Goal: Task Accomplishment & Management: Use online tool/utility

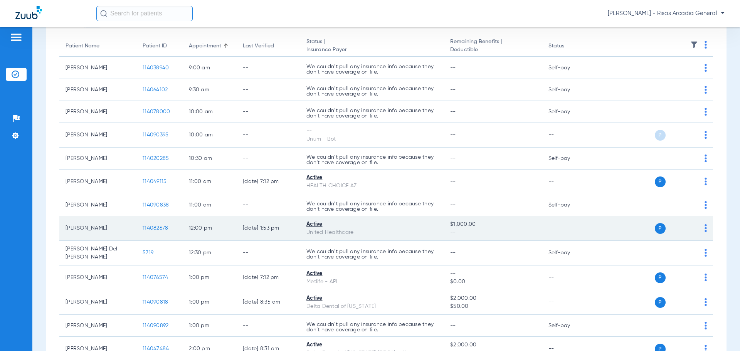
scroll to position [77, 0]
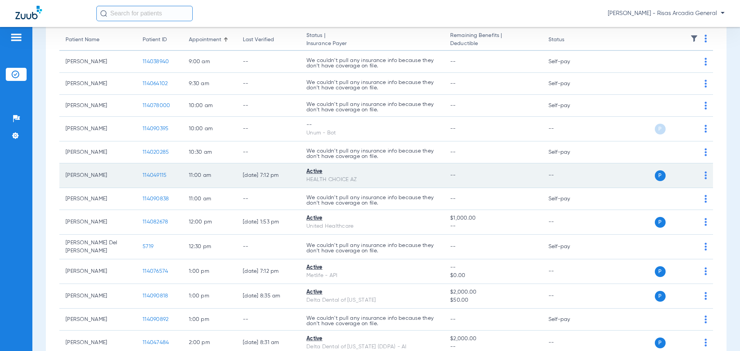
click at [704, 173] on img at bounding box center [705, 175] width 2 height 8
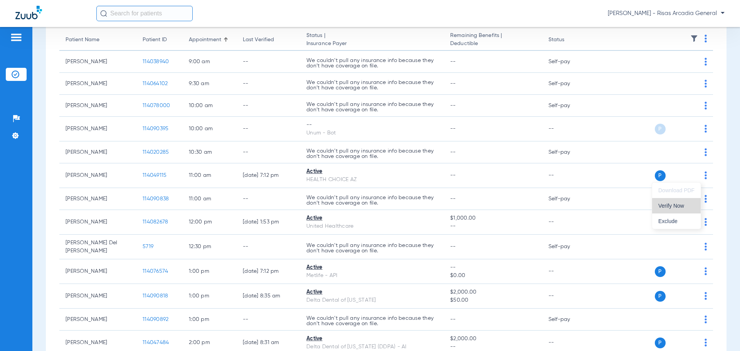
click at [683, 210] on button "Verify Now" at bounding box center [676, 205] width 49 height 15
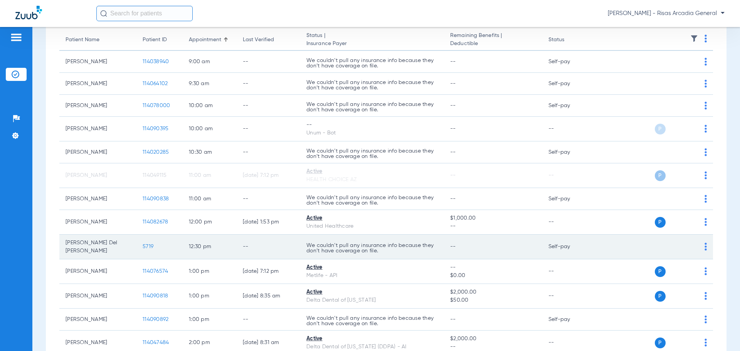
scroll to position [154, 0]
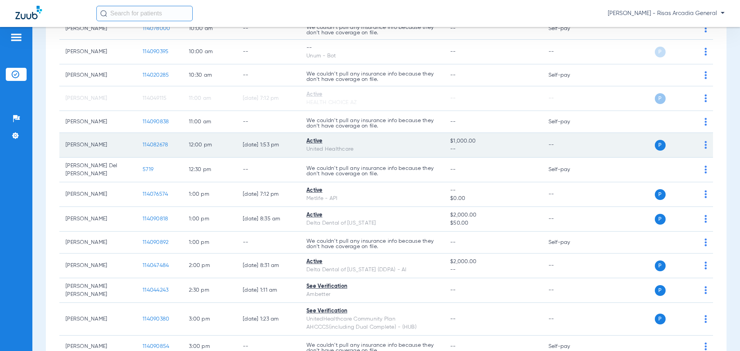
click at [704, 146] on img at bounding box center [705, 145] width 2 height 8
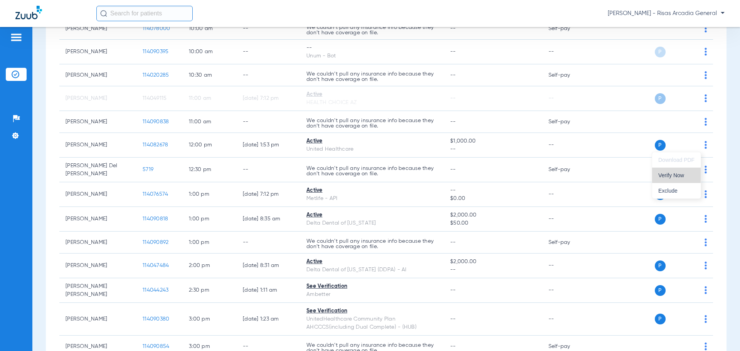
click at [663, 169] on button "Verify Now" at bounding box center [676, 175] width 49 height 15
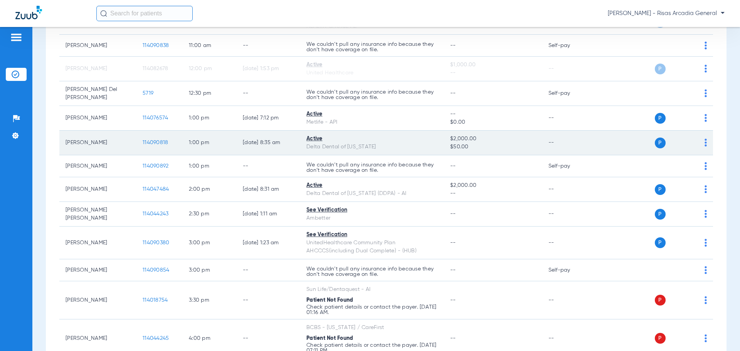
scroll to position [231, 0]
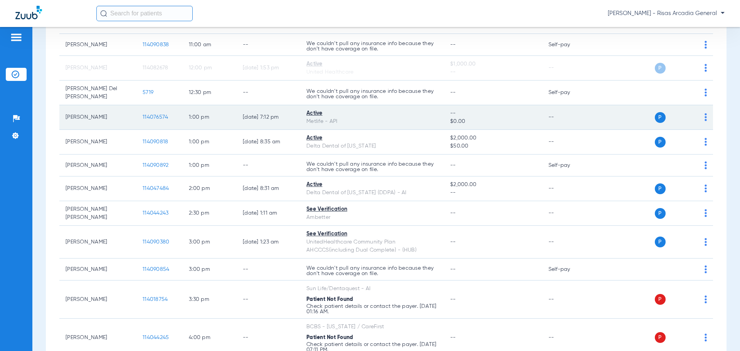
click at [704, 119] on img at bounding box center [705, 117] width 2 height 8
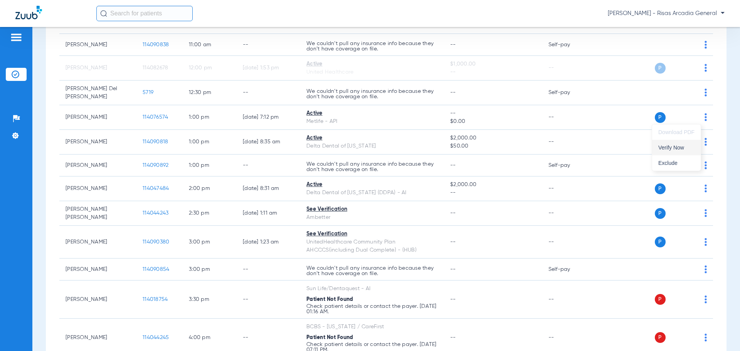
click at [680, 147] on span "Verify Now" at bounding box center [676, 147] width 36 height 5
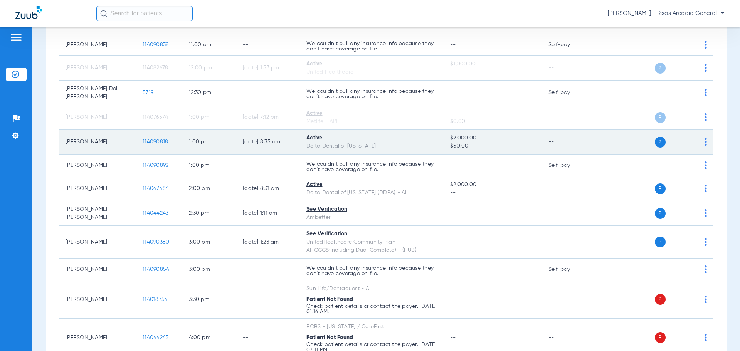
click at [704, 139] on img at bounding box center [705, 142] width 2 height 8
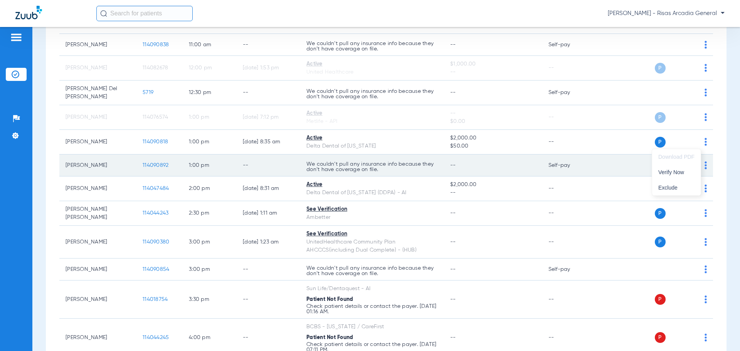
click at [669, 173] on span "Verify Now" at bounding box center [676, 171] width 36 height 5
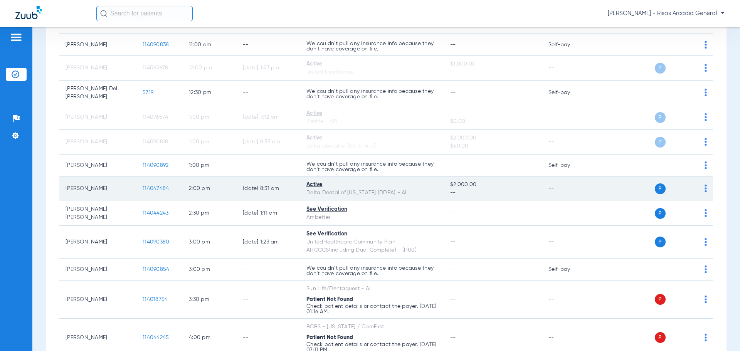
click at [704, 189] on img at bounding box center [705, 189] width 2 height 8
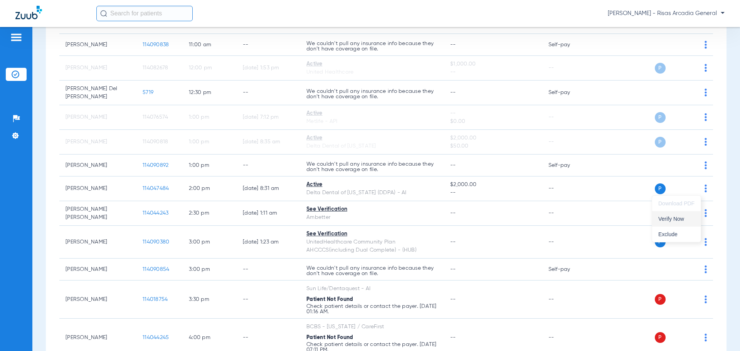
click at [680, 220] on span "Verify Now" at bounding box center [676, 218] width 36 height 5
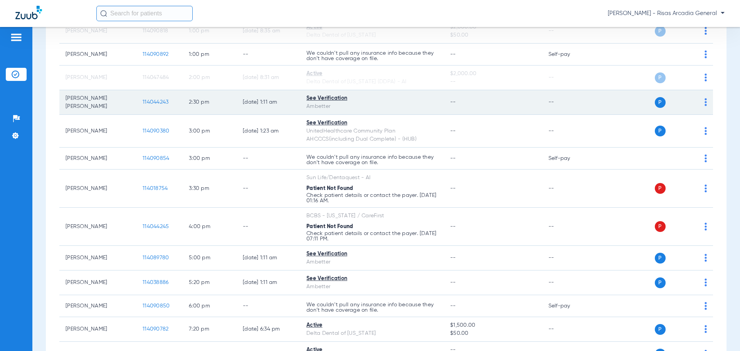
scroll to position [347, 0]
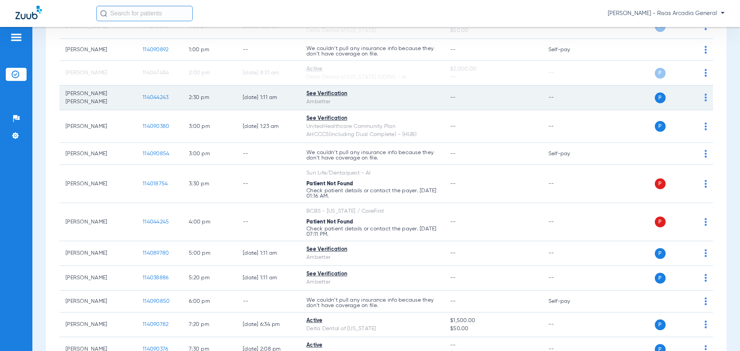
click at [704, 101] on img at bounding box center [705, 98] width 2 height 8
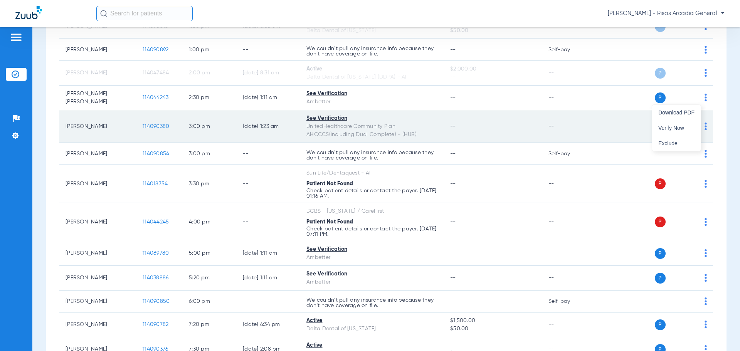
click at [689, 131] on button "Verify Now" at bounding box center [676, 127] width 49 height 15
click at [704, 128] on img at bounding box center [705, 126] width 2 height 8
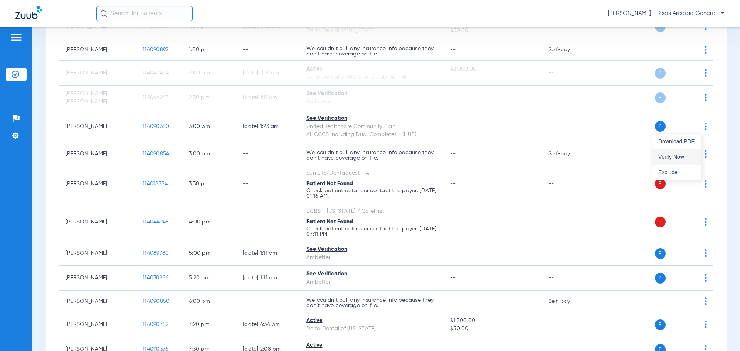
click at [686, 153] on button "Verify Now" at bounding box center [676, 156] width 49 height 15
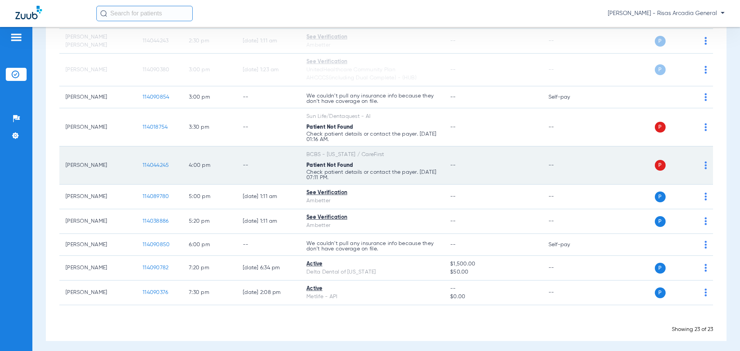
scroll to position [407, 0]
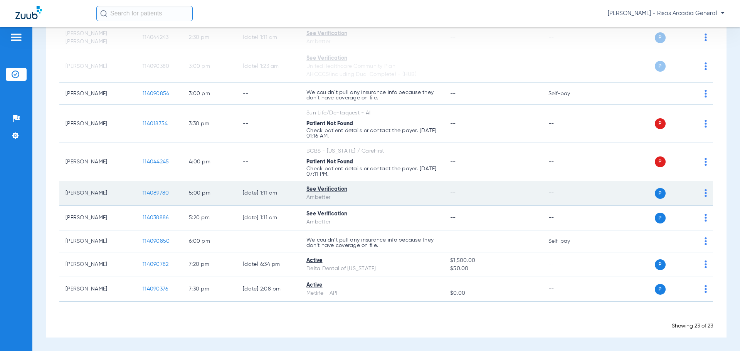
click at [704, 194] on img at bounding box center [705, 193] width 2 height 8
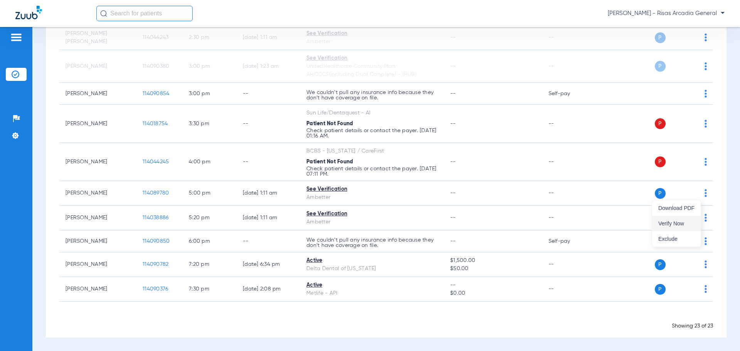
click at [684, 223] on span "Verify Now" at bounding box center [676, 223] width 36 height 5
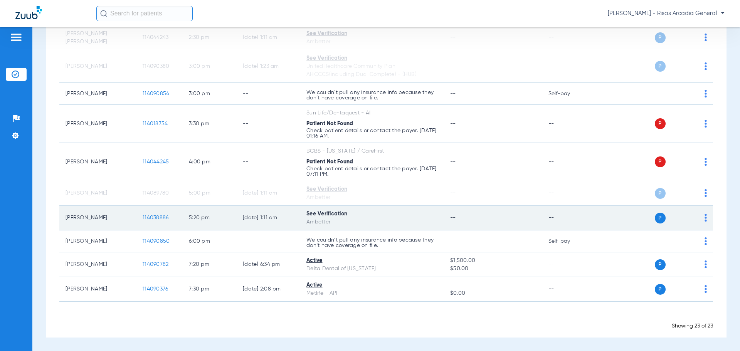
click at [704, 217] on img at bounding box center [705, 218] width 2 height 8
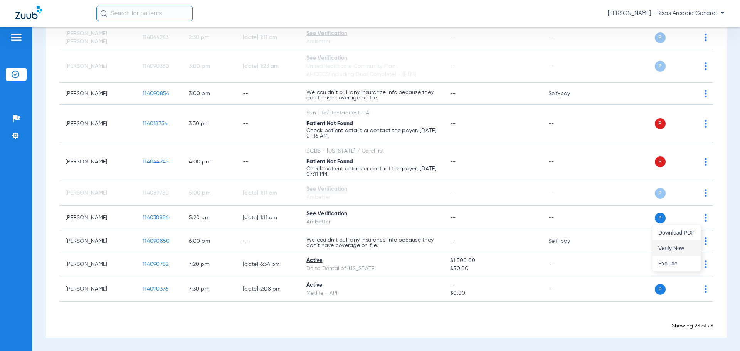
click at [669, 243] on button "Verify Now" at bounding box center [676, 247] width 49 height 15
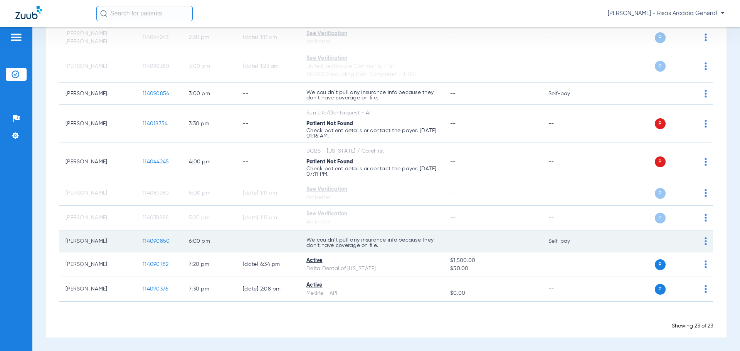
click at [704, 240] on img at bounding box center [705, 241] width 2 height 8
click at [591, 241] on div at bounding box center [370, 175] width 740 height 351
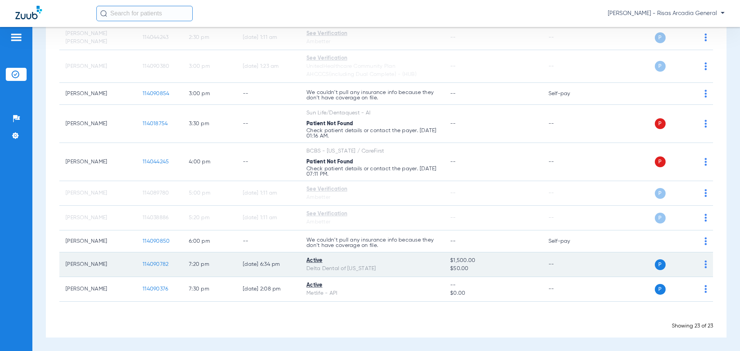
click at [704, 263] on img at bounding box center [705, 264] width 2 height 8
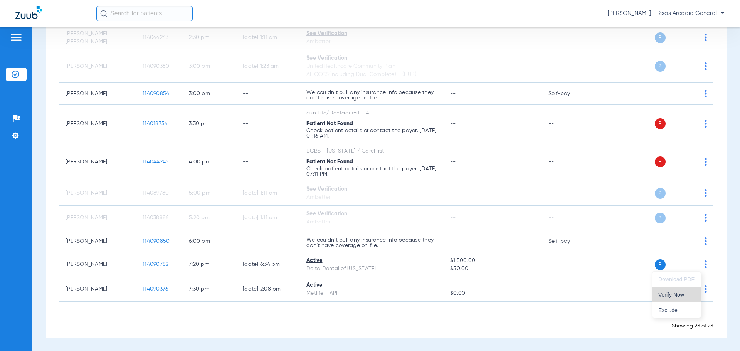
click at [668, 295] on span "Verify Now" at bounding box center [676, 294] width 36 height 5
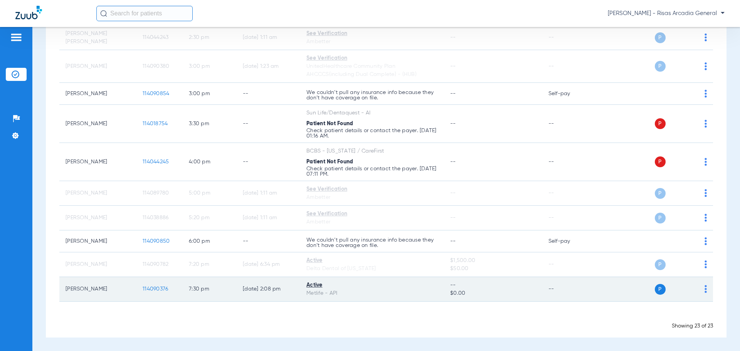
click at [704, 288] on img at bounding box center [705, 289] width 2 height 8
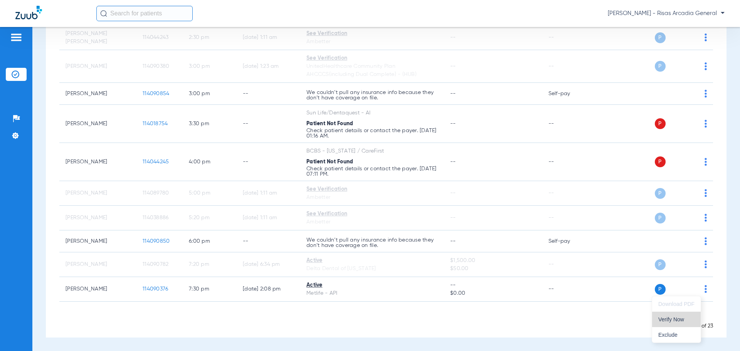
click at [671, 317] on span "Verify Now" at bounding box center [676, 319] width 36 height 5
